Goal: Task Accomplishment & Management: Manage account settings

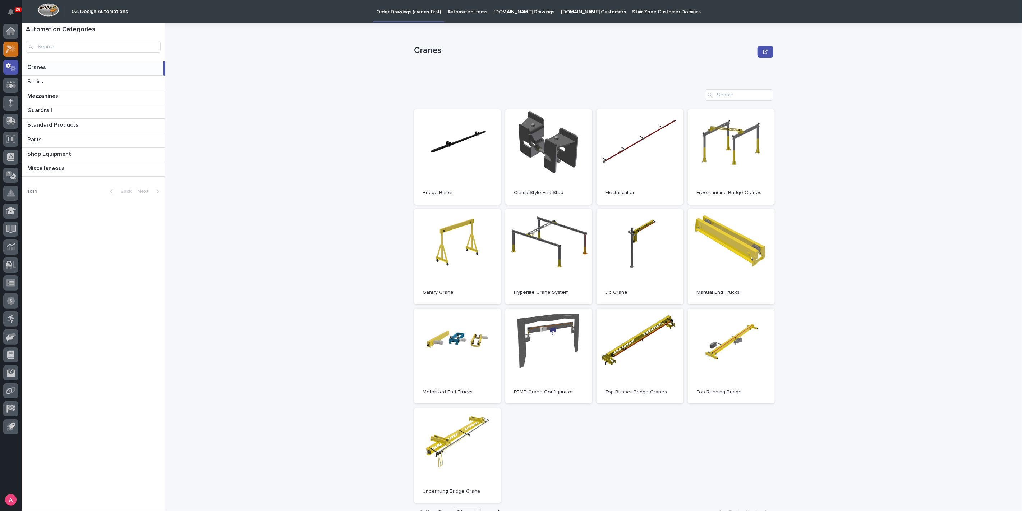
click at [12, 50] on icon at bounding box center [13, 48] width 6 height 7
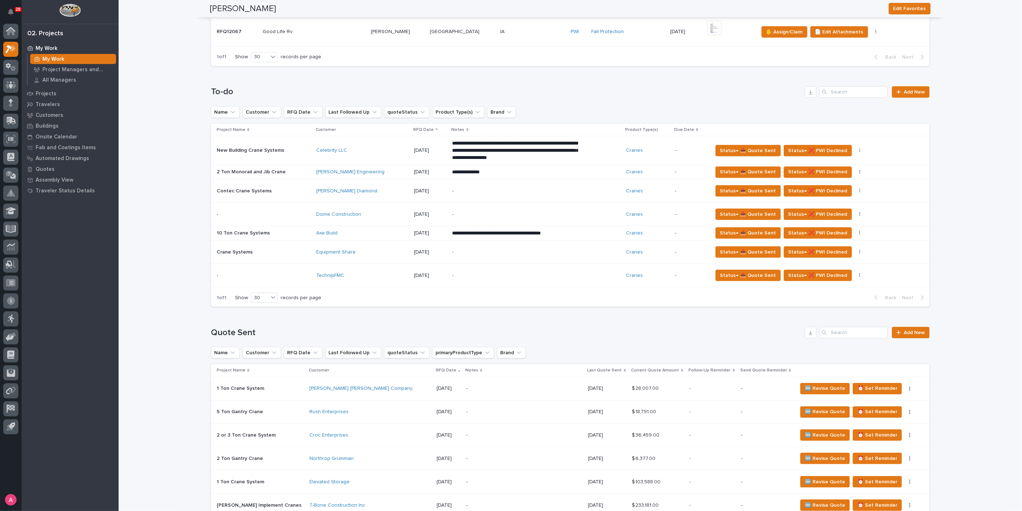
scroll to position [399, 0]
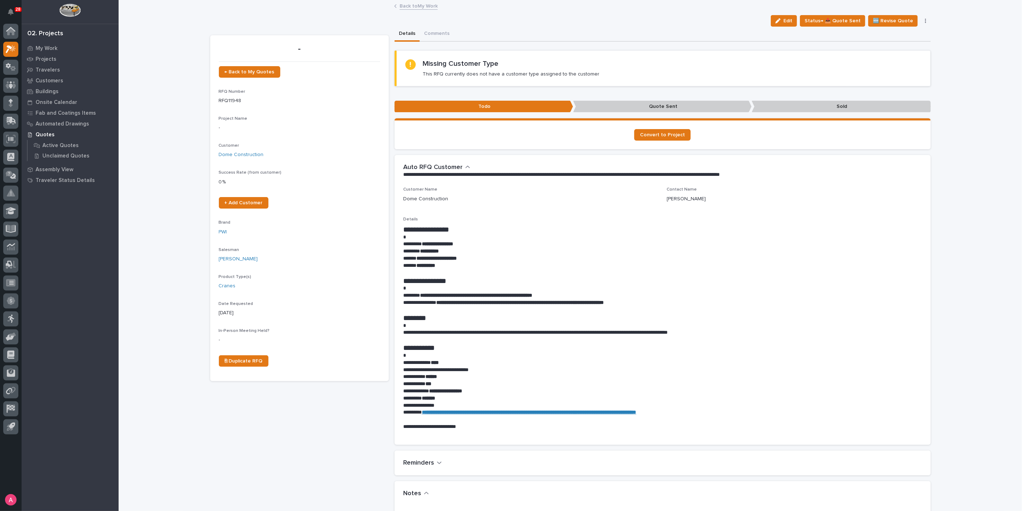
click at [411, 4] on link "Back to My Work" at bounding box center [419, 5] width 38 height 8
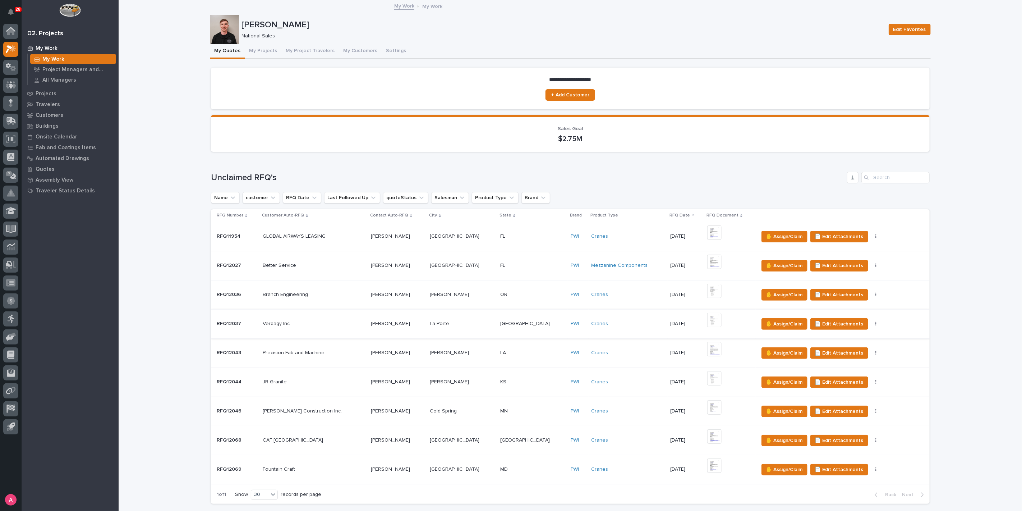
scroll to position [360, 0]
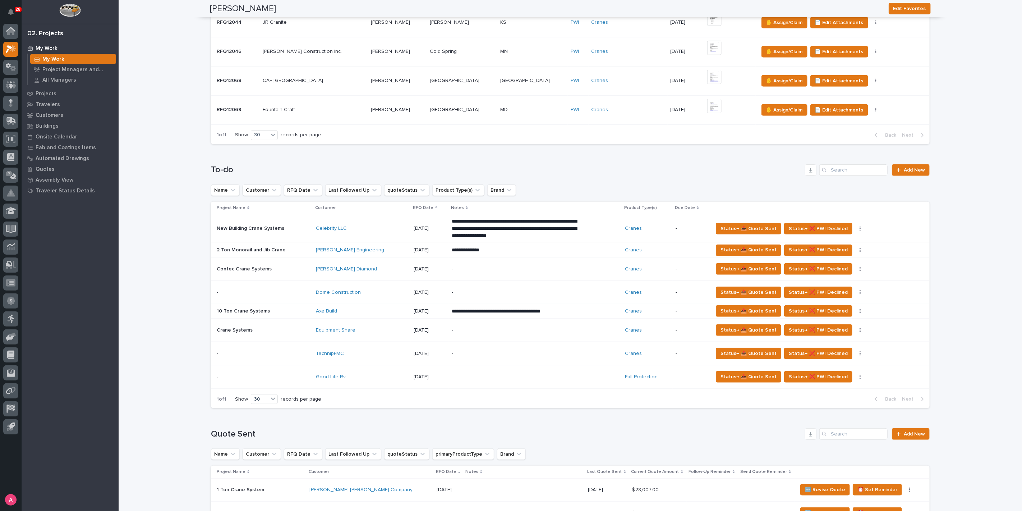
click at [372, 335] on td "Equipment Share" at bounding box center [361, 329] width 97 height 23
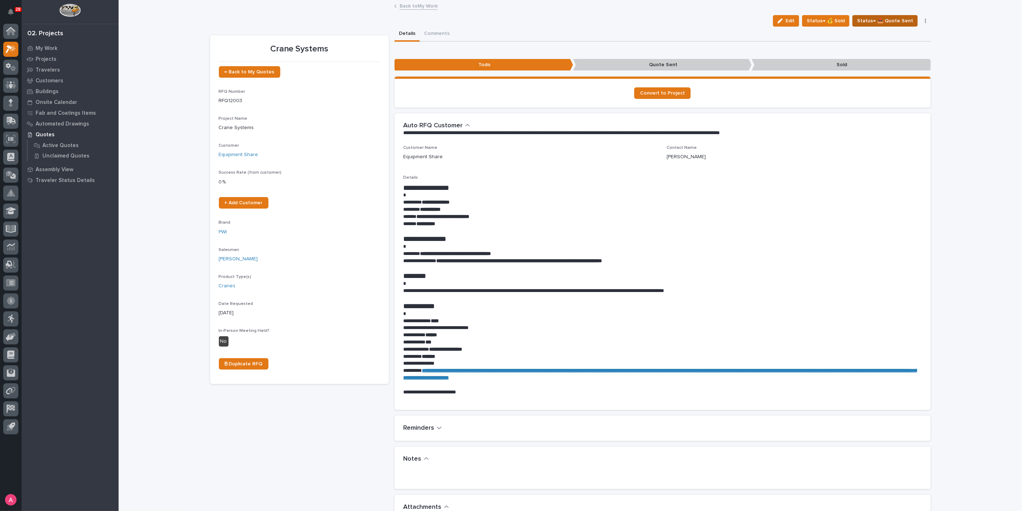
click at [894, 19] on span "Status→ 📤 Quote Sent" at bounding box center [885, 21] width 56 height 9
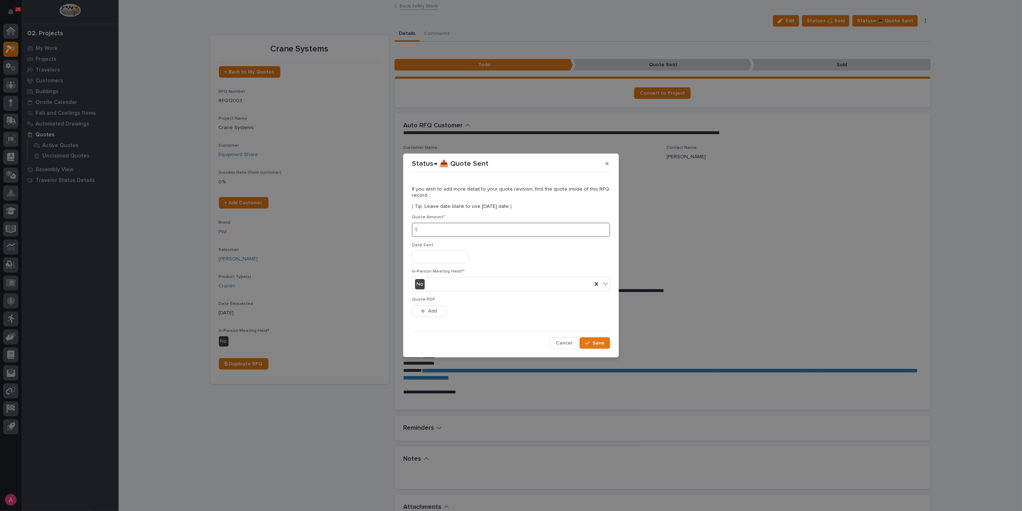
click at [514, 227] on input at bounding box center [511, 230] width 198 height 14
click at [513, 225] on input at bounding box center [511, 230] width 198 height 14
type input "97721"
click at [427, 313] on button "Add" at bounding box center [429, 311] width 35 height 12
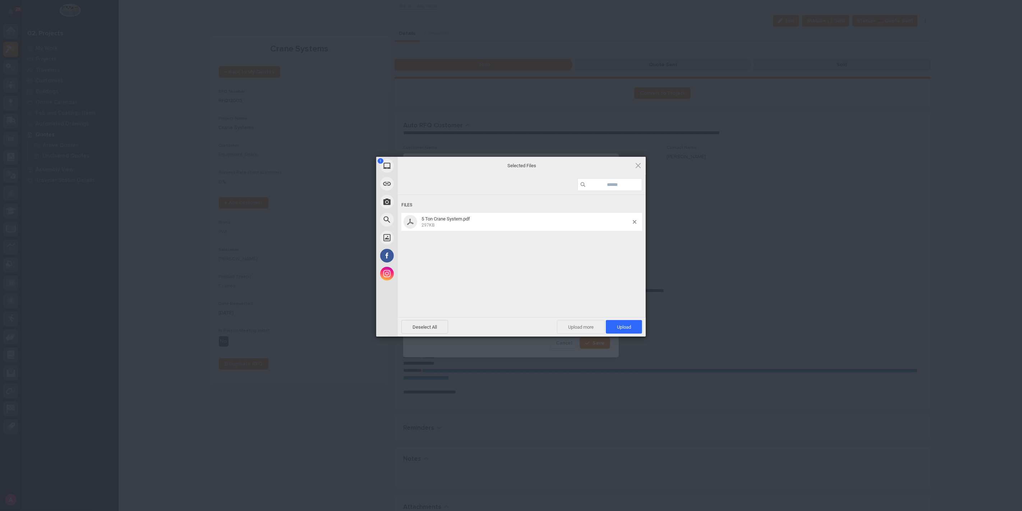
click at [587, 324] on span "Upload more" at bounding box center [581, 327] width 48 height 14
click at [583, 325] on span "Upload more" at bounding box center [573, 327] width 48 height 14
click at [622, 325] on span "Upload 3" at bounding box center [620, 326] width 22 height 5
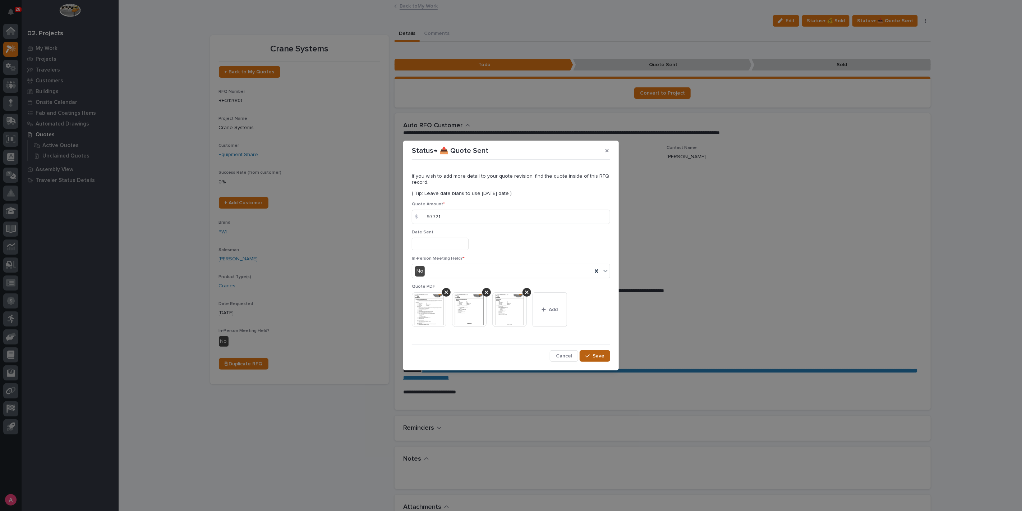
click at [603, 354] on span "Save" at bounding box center [599, 356] width 12 height 6
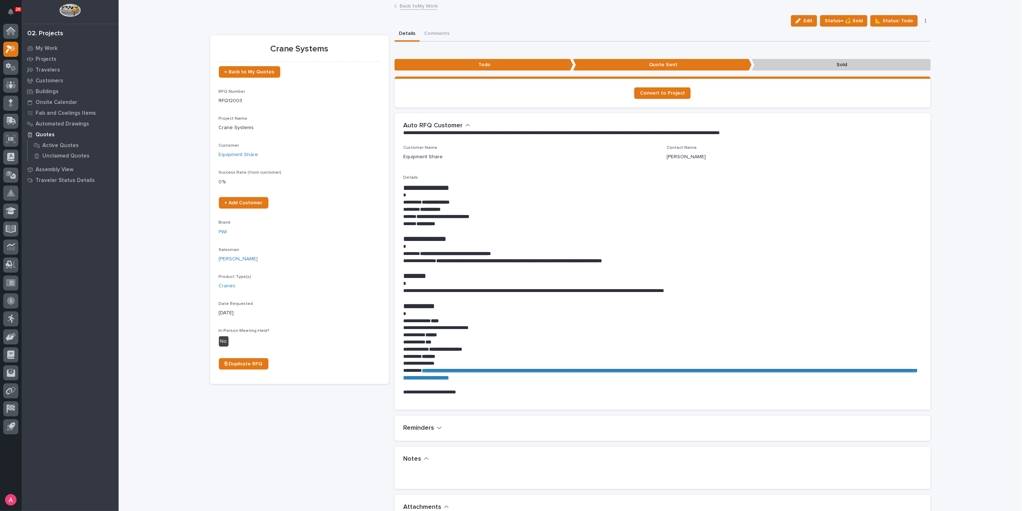
click at [420, 6] on link "Back to My Work" at bounding box center [419, 5] width 38 height 8
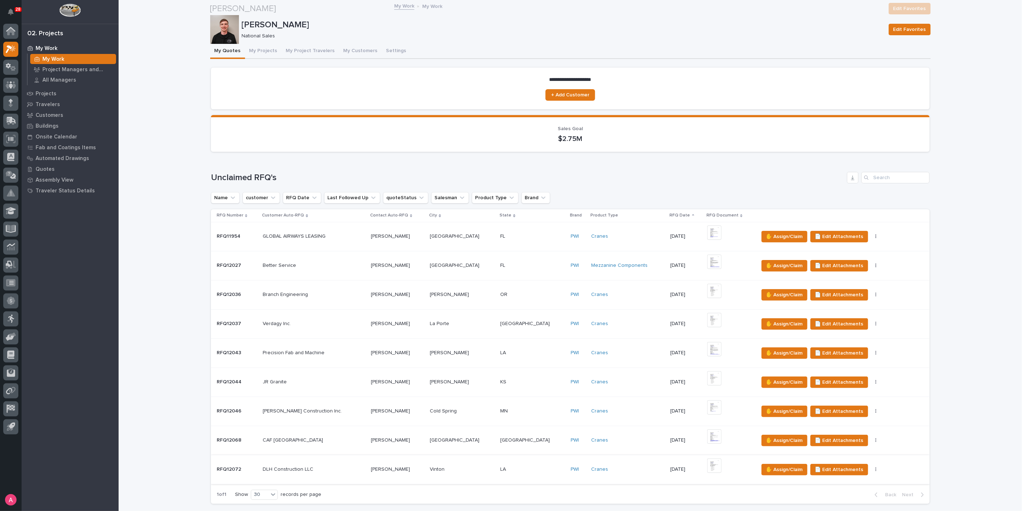
scroll to position [160, 0]
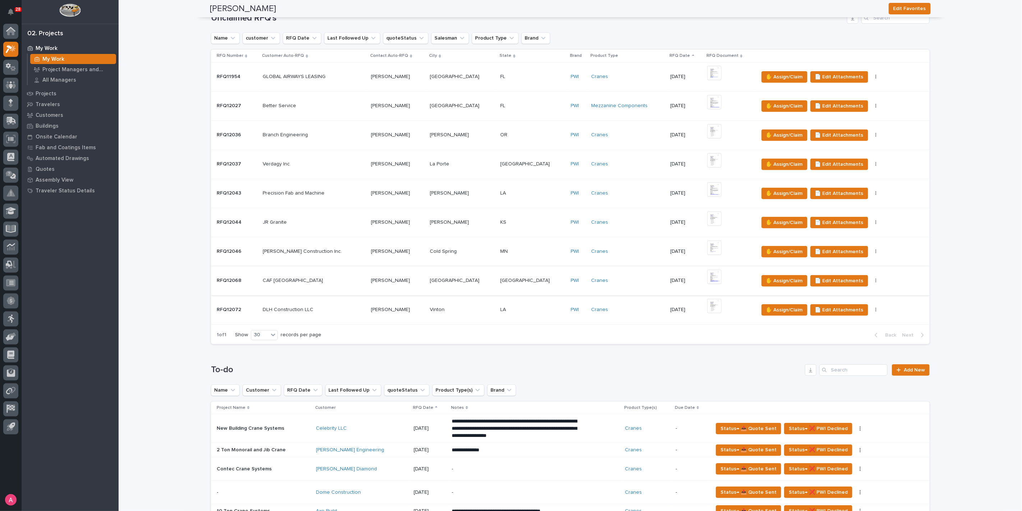
click at [708, 276] on img at bounding box center [715, 277] width 14 height 14
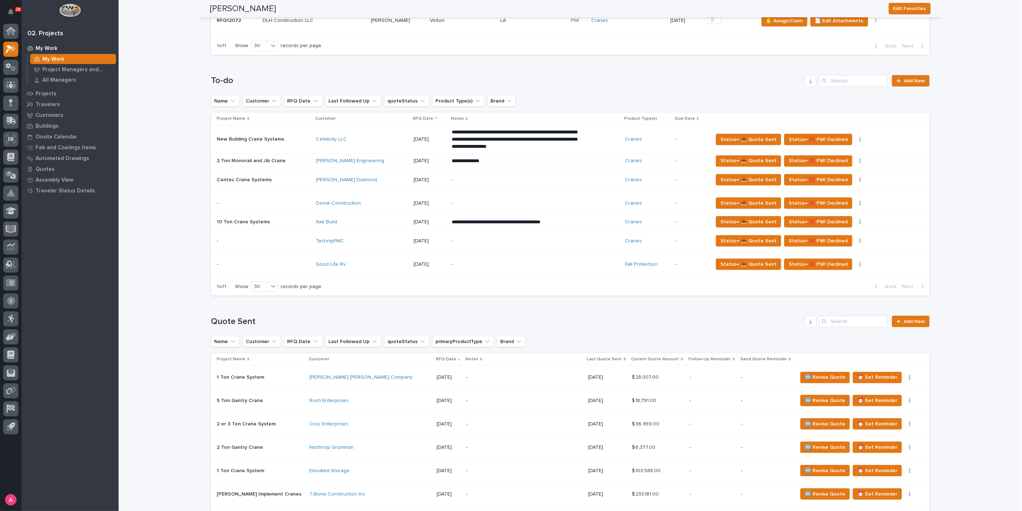
scroll to position [439, 0]
